Goal: Book appointment/travel/reservation

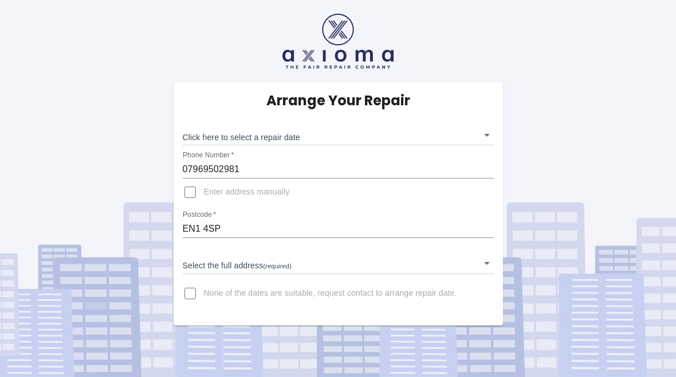
click at [197, 138] on body "Arrange Your Repair Click here to select a repair date ​ Phone Number   * 07969…" at bounding box center [338, 188] width 676 height 377
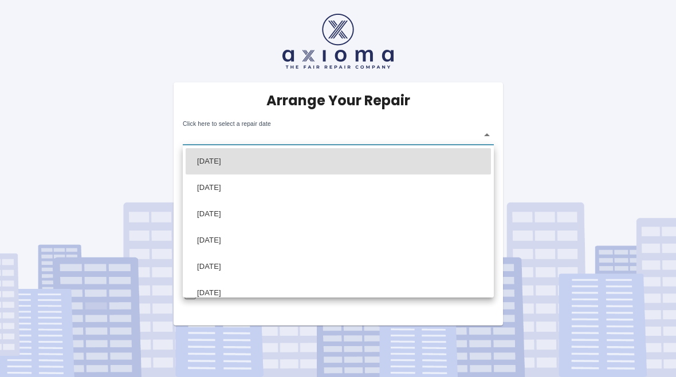
click at [199, 188] on li "[DATE]" at bounding box center [337, 188] width 305 height 26
type input "[DATE]T00:00:00.000Z"
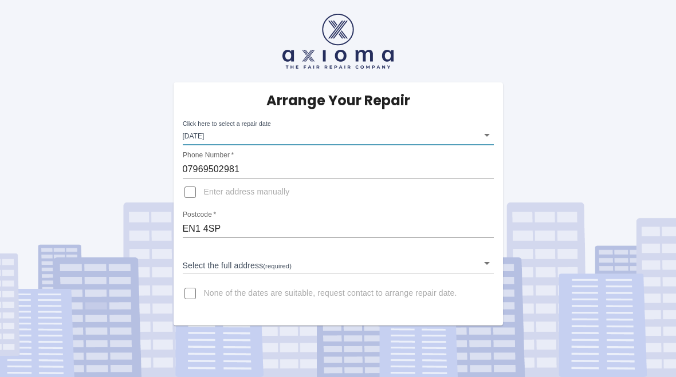
click at [192, 197] on input "Enter address manually" at bounding box center [189, 192] width 27 height 27
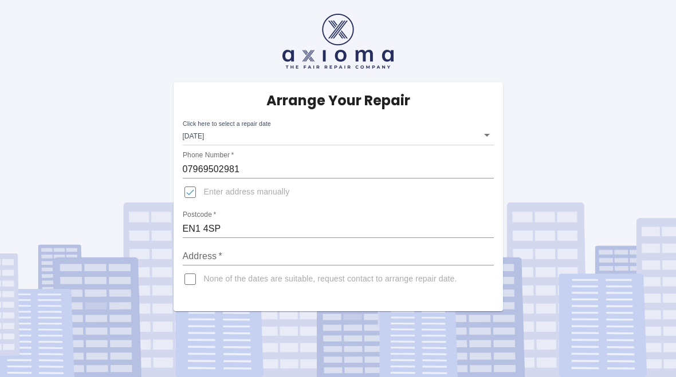
click at [198, 262] on input "Address   *" at bounding box center [338, 256] width 311 height 18
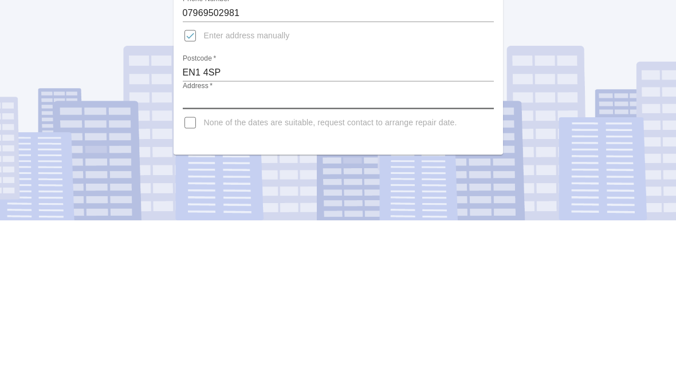
click at [186, 179] on input "Enter address manually" at bounding box center [189, 192] width 27 height 27
checkbox input "false"
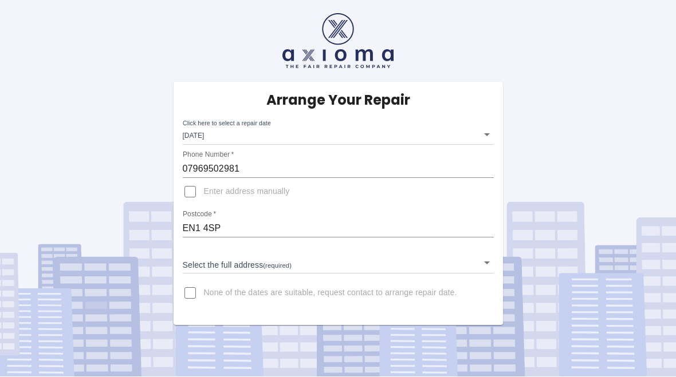
click at [198, 256] on body "Arrange Your Repair Click here to select a repair date [DATE] [DATE]T00:00:00.0…" at bounding box center [338, 188] width 676 height 377
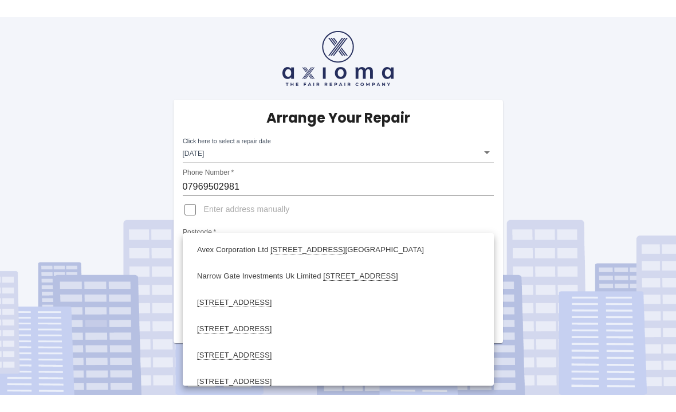
scroll to position [369, 0]
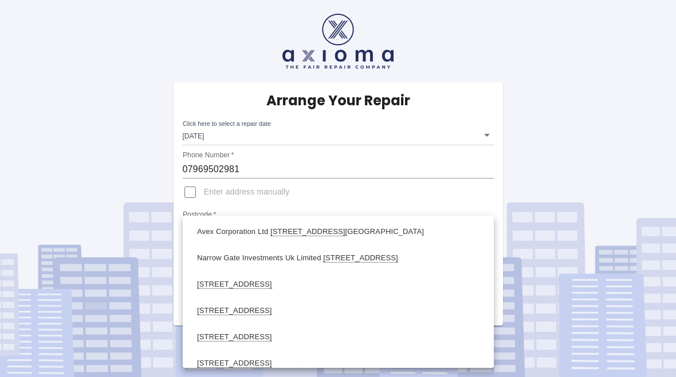
click at [214, 315] on li "[STREET_ADDRESS]" at bounding box center [337, 311] width 305 height 26
type input "[STREET_ADDRESS]"
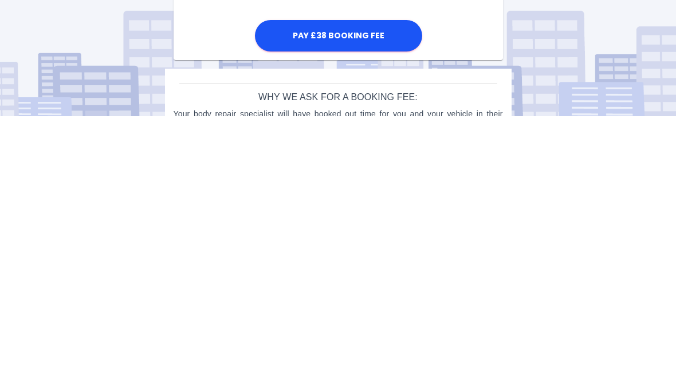
scroll to position [402, 0]
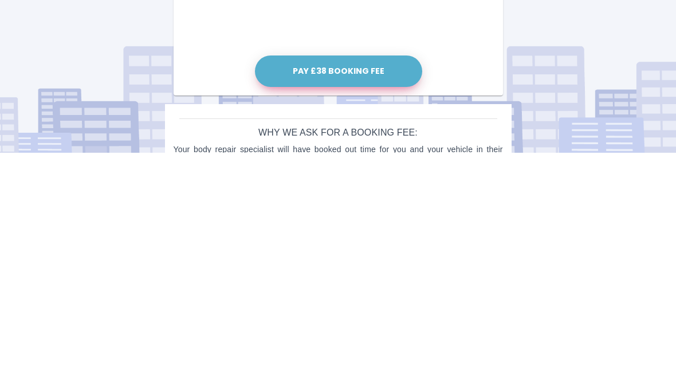
click at [310, 281] on button "Pay £38 Booking Fee" at bounding box center [338, 296] width 167 height 31
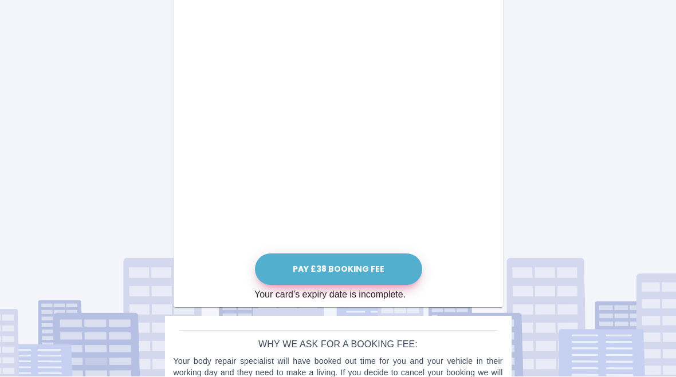
scroll to position [460, 0]
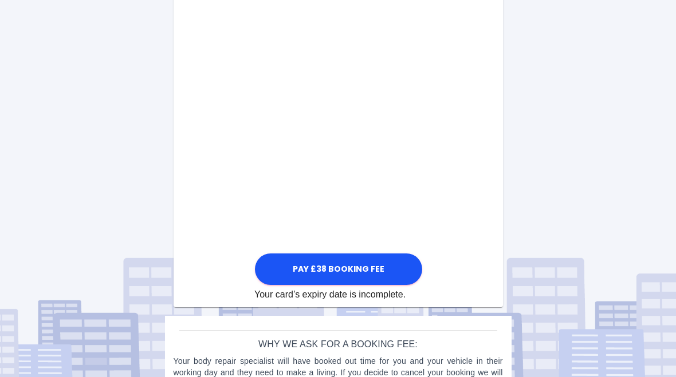
click at [231, 159] on div "Pay £38 Booking Fee Your card’s expiry date is incomplete." at bounding box center [337, 86] width 329 height 431
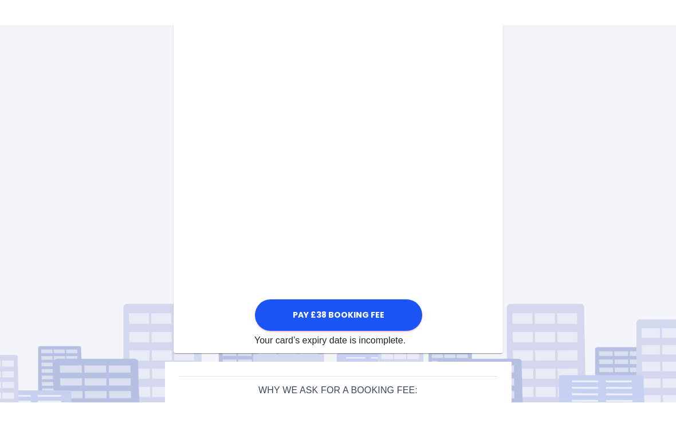
scroll to position [392, 0]
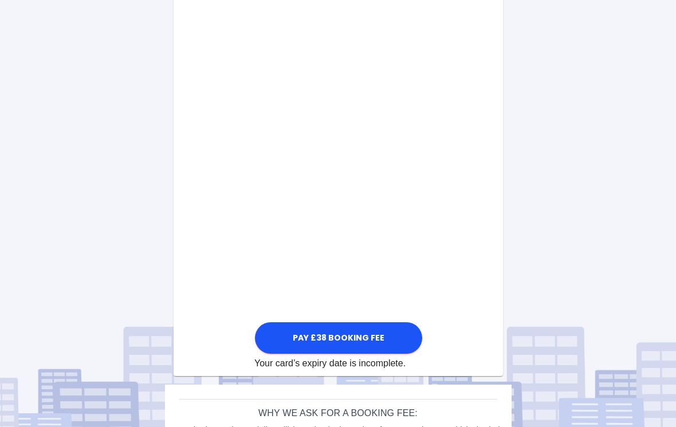
click at [202, 144] on div "Pay £38 Booking Fee Your card’s expiry date is incomplete." at bounding box center [337, 155] width 329 height 431
click at [670, 158] on div "Arrange Your Repair Click here to select a repair date [DATE] [DATE]T00:00:00.0…" at bounding box center [337, 54] width 693 height 893
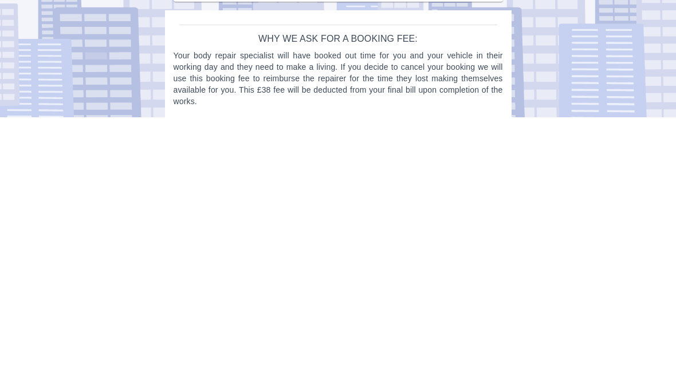
scroll to position [719, 0]
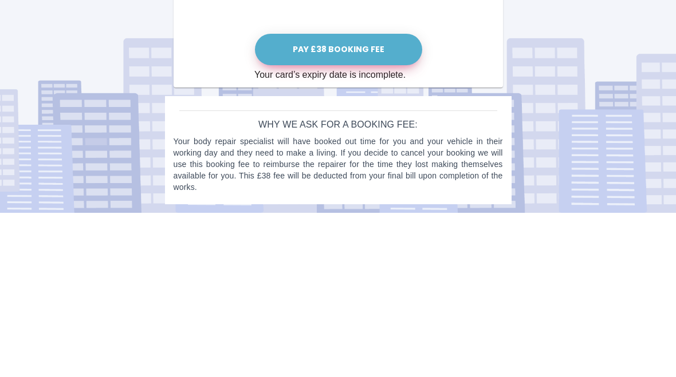
click at [316, 199] on button "Pay £38 Booking Fee" at bounding box center [338, 214] width 167 height 31
